Goal: Task Accomplishment & Management: Manage account settings

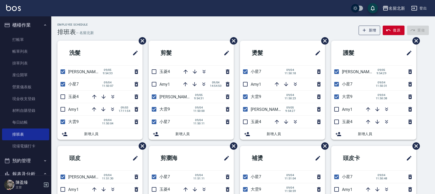
scroll to position [34, 0]
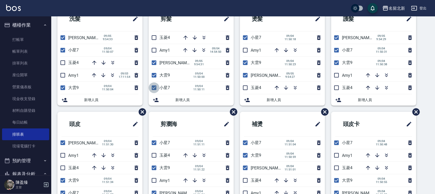
click at [153, 85] on input "checkbox" at bounding box center [154, 88] width 11 height 11
checkbox input "false"
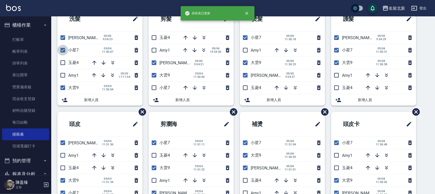
click at [62, 52] on input "checkbox" at bounding box center [62, 50] width 11 height 11
checkbox input "false"
click at [246, 39] on input "checkbox" at bounding box center [245, 37] width 11 height 11
checkbox input "false"
click at [336, 51] on input "checkbox" at bounding box center [336, 50] width 11 height 11
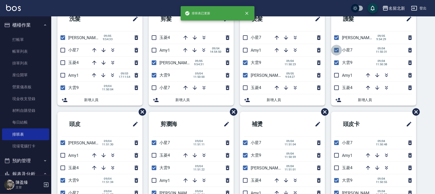
checkbox input "false"
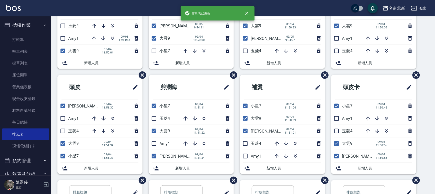
scroll to position [98, 0]
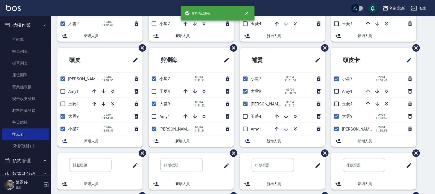
drag, startPoint x: 64, startPoint y: 128, endPoint x: 93, endPoint y: 121, distance: 29.5
click at [64, 128] on input "checkbox" at bounding box center [62, 129] width 11 height 11
checkbox input "false"
drag, startPoint x: 155, startPoint y: 79, endPoint x: 233, endPoint y: 87, distance: 78.2
click at [156, 78] on input "checkbox" at bounding box center [154, 79] width 11 height 11
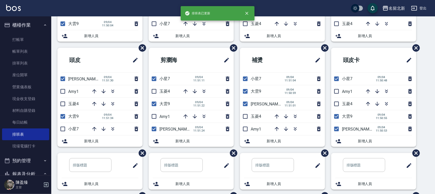
checkbox input "false"
drag, startPoint x: 247, startPoint y: 77, endPoint x: 287, endPoint y: 81, distance: 39.9
click at [248, 78] on input "checkbox" at bounding box center [245, 79] width 11 height 11
checkbox input "false"
click at [332, 79] on input "checkbox" at bounding box center [336, 79] width 11 height 11
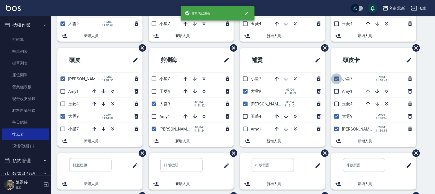
checkbox input "false"
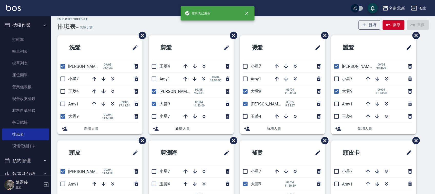
scroll to position [2, 0]
